Goal: Transaction & Acquisition: Subscribe to service/newsletter

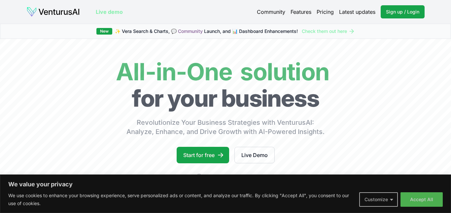
click at [392, 200] on button "Customize" at bounding box center [378, 200] width 39 height 15
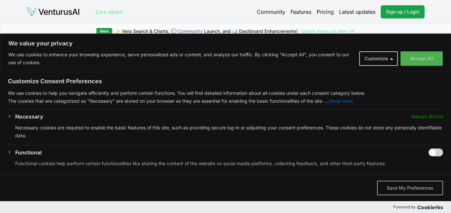
click at [406, 191] on button "Save My Preferences" at bounding box center [410, 188] width 66 height 15
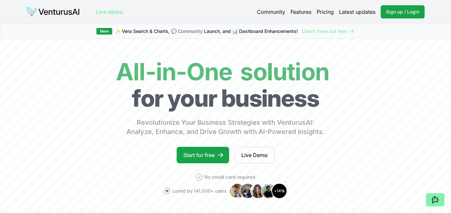
click at [324, 10] on link "Pricing" at bounding box center [324, 12] width 17 height 8
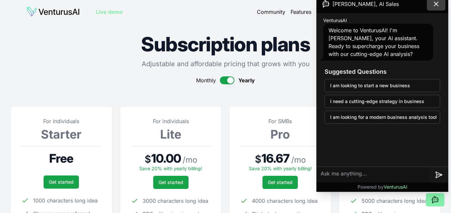
click at [438, 4] on icon at bounding box center [436, 4] width 8 height 8
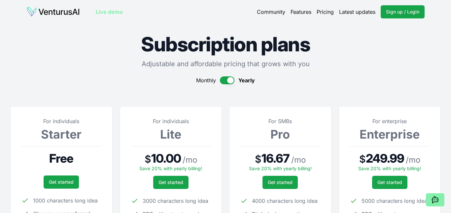
click at [223, 80] on button "button" at bounding box center [227, 81] width 15 height 8
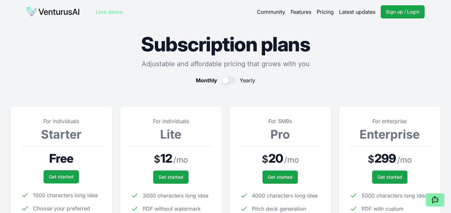
click at [62, 12] on img at bounding box center [52, 12] width 53 height 11
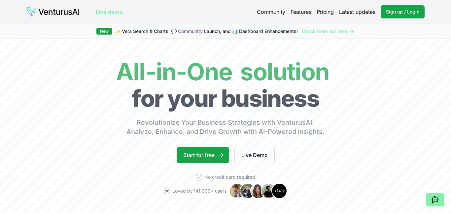
click at [322, 11] on link "Pricing" at bounding box center [324, 12] width 17 height 8
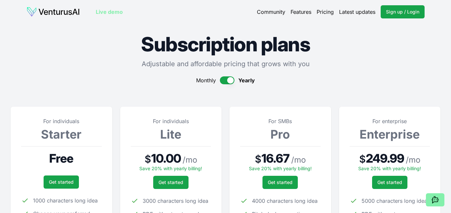
click at [55, 11] on img at bounding box center [52, 12] width 53 height 11
